Goal: Navigation & Orientation: Find specific page/section

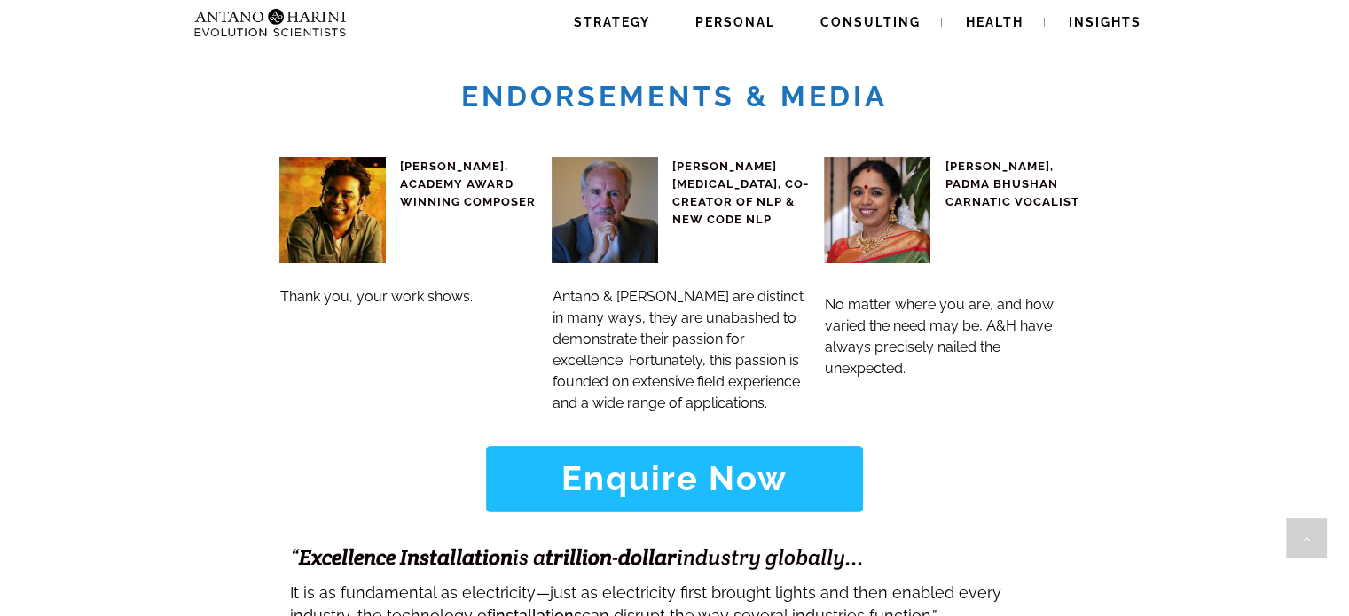
scroll to position [7637, 0]
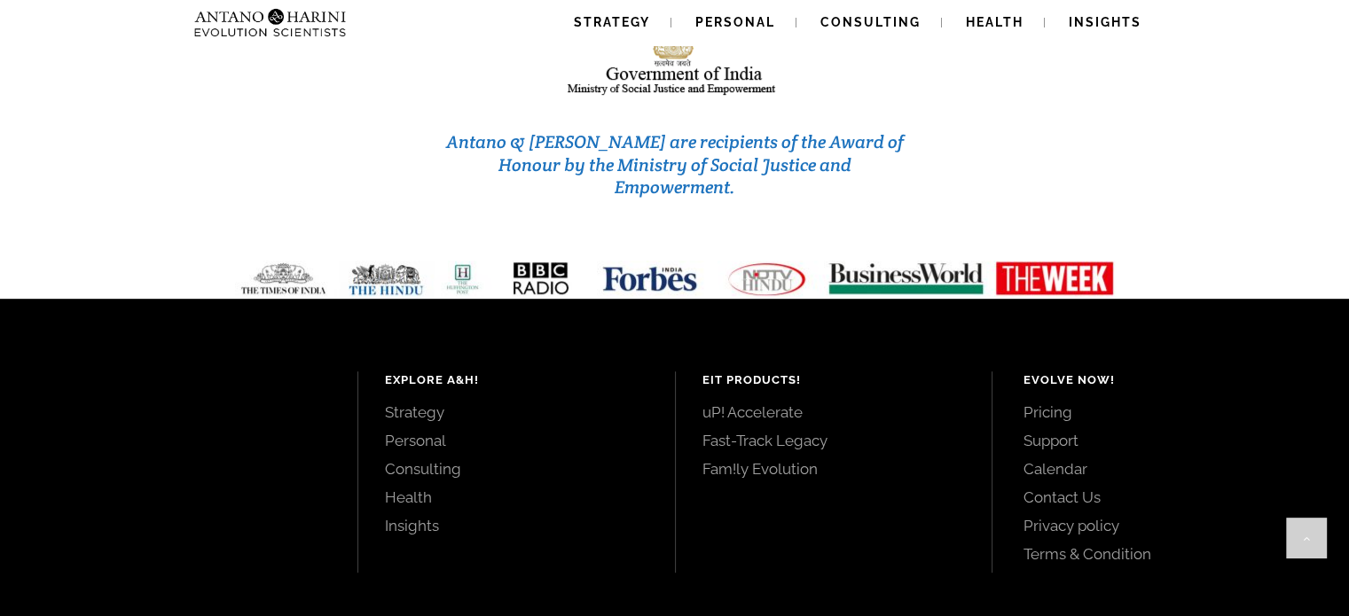
click at [770, 431] on link "Fast-Track Legacy" at bounding box center [833, 441] width 263 height 20
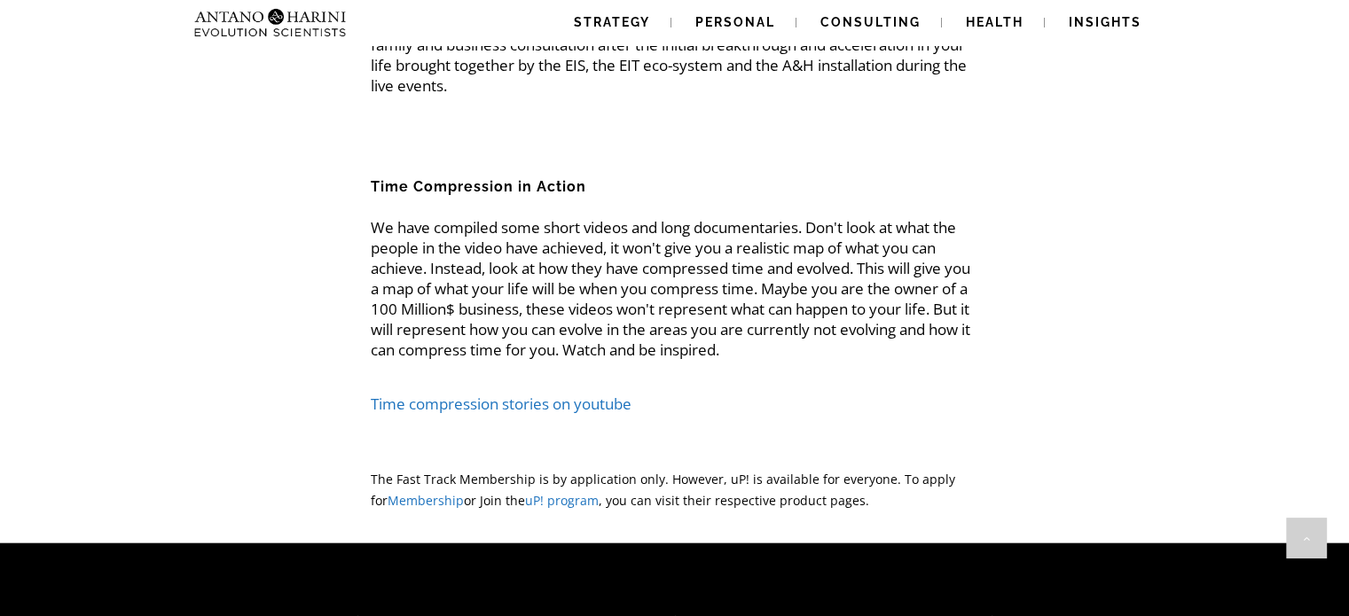
scroll to position [4378, 0]
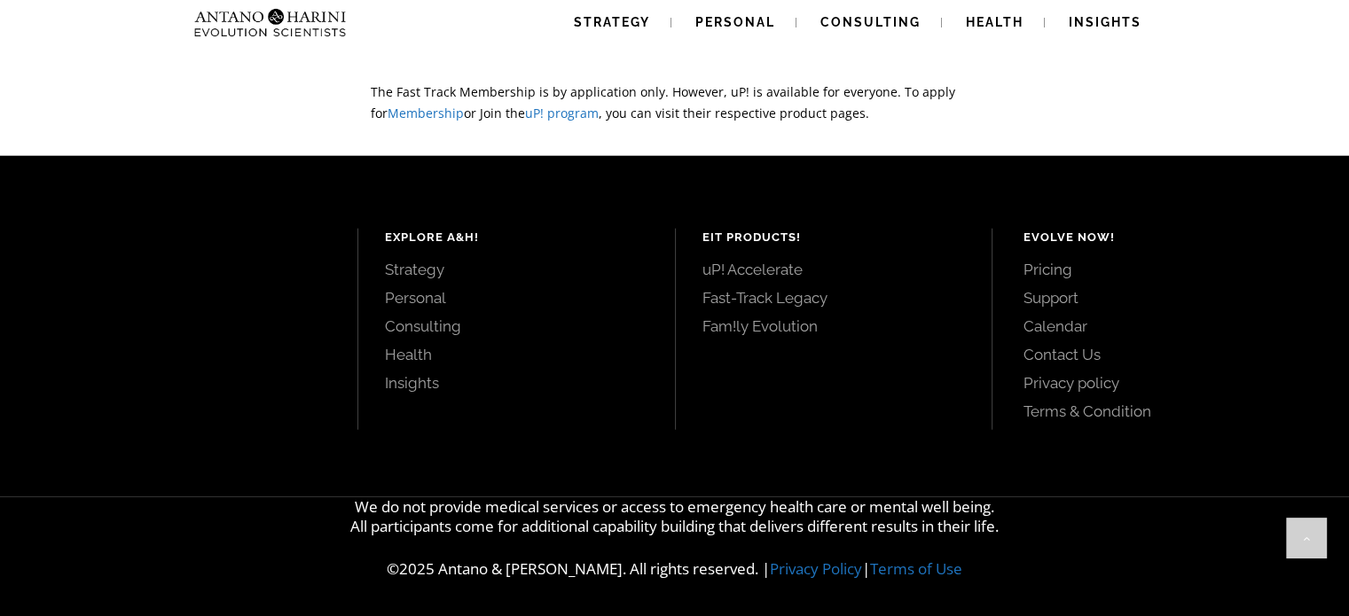
click at [400, 266] on link "Strategy" at bounding box center [516, 270] width 263 height 20
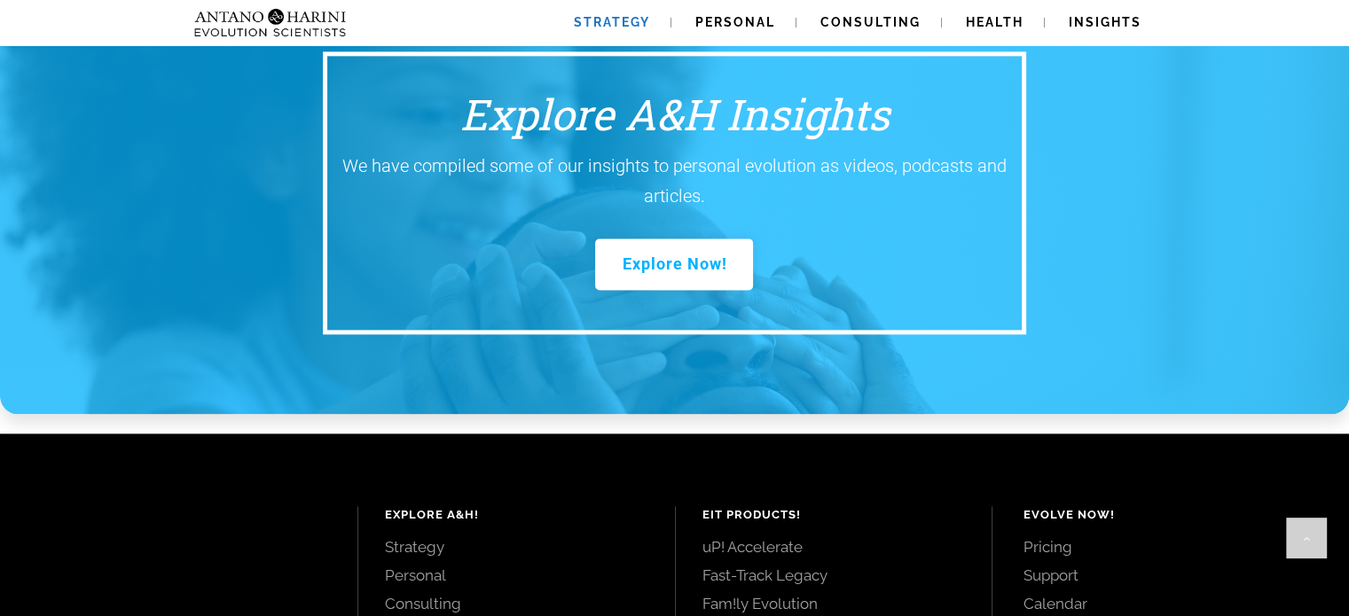
scroll to position [2631, 0]
